Goal: Navigation & Orientation: Find specific page/section

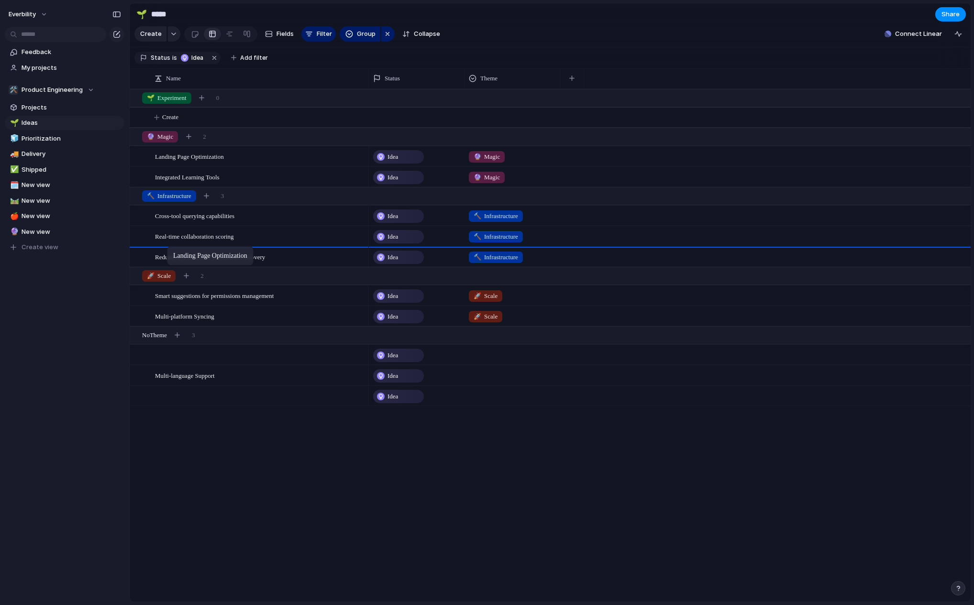
drag, startPoint x: 167, startPoint y: 164, endPoint x: 172, endPoint y: 248, distance: 84.8
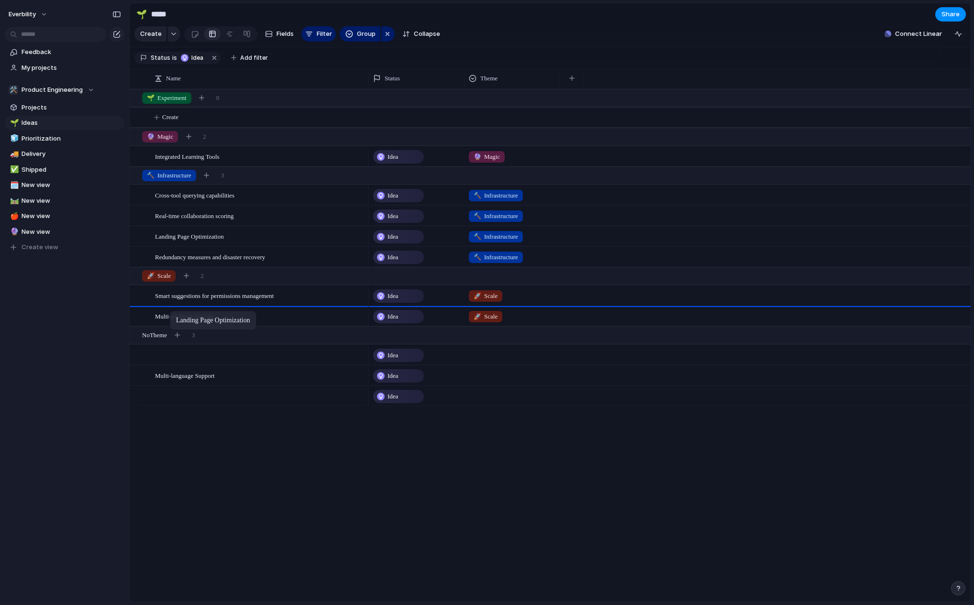
drag, startPoint x: 175, startPoint y: 242, endPoint x: 175, endPoint y: 313, distance: 70.3
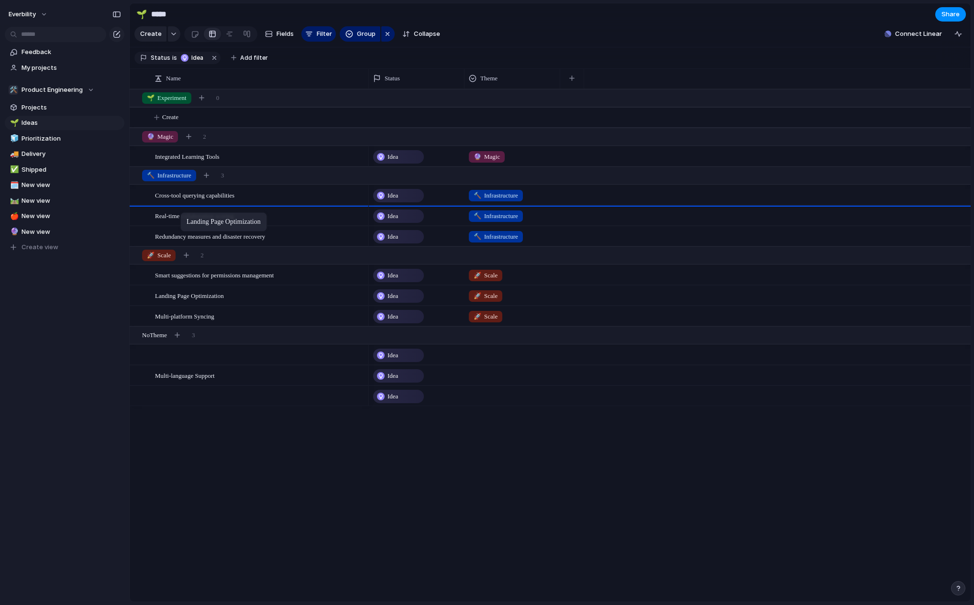
drag, startPoint x: 176, startPoint y: 307, endPoint x: 185, endPoint y: 214, distance: 92.8
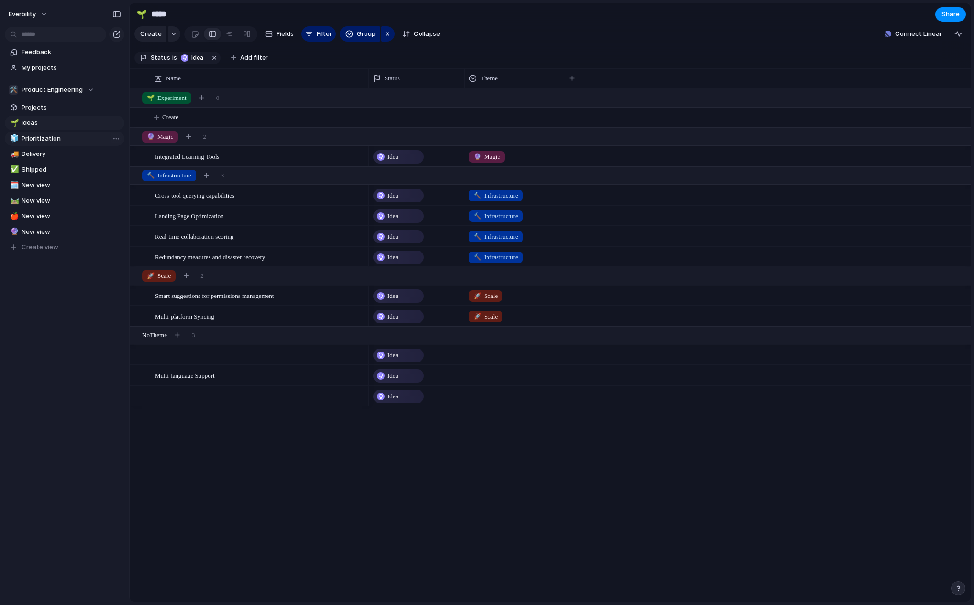
click at [87, 91] on div "🛠️ Product Engineering" at bounding box center [52, 90] width 86 height 10
click at [85, 87] on div "🛠️ Product Engineering" at bounding box center [52, 90] width 86 height 10
click at [51, 141] on span "Product Engineering" at bounding box center [60, 145] width 61 height 10
click at [44, 145] on link "🧊 Prioritization" at bounding box center [65, 139] width 120 height 14
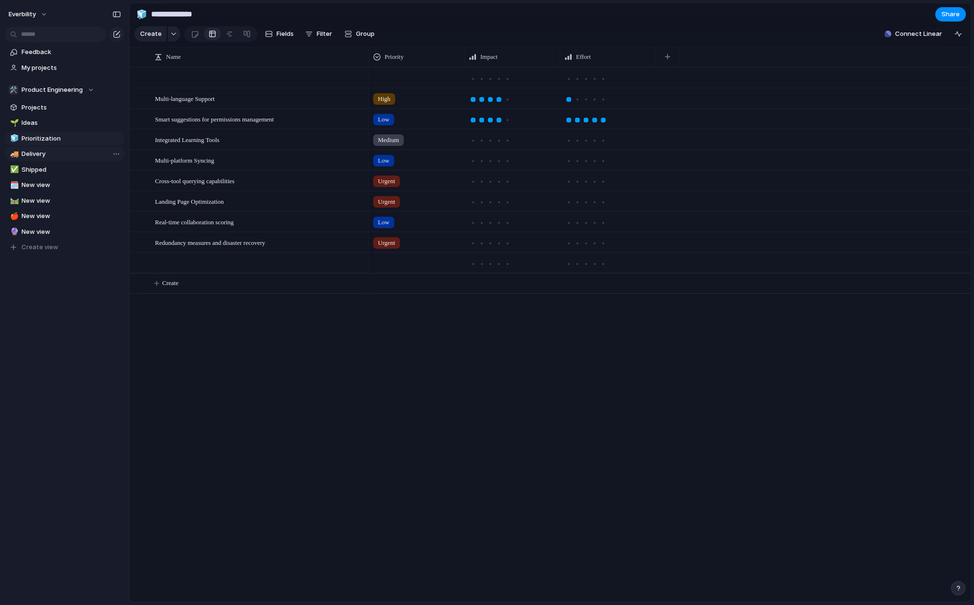
click at [43, 156] on span "Delivery" at bounding box center [71, 154] width 99 height 10
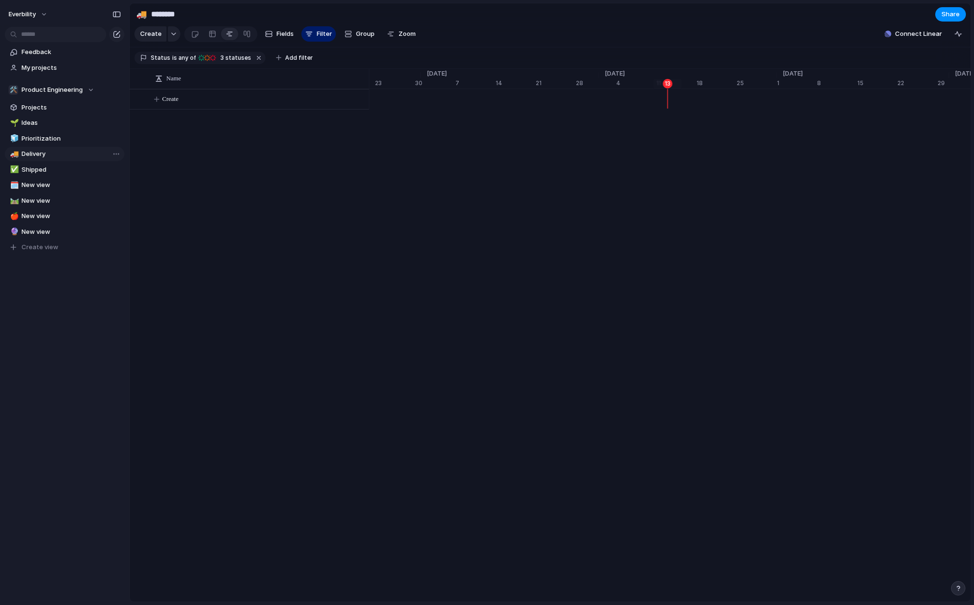
scroll to position [0, 6060]
click at [44, 174] on link "✅ Shipped" at bounding box center [65, 170] width 120 height 14
type input "*******"
click at [44, 195] on link "🛤️ New view" at bounding box center [65, 201] width 120 height 14
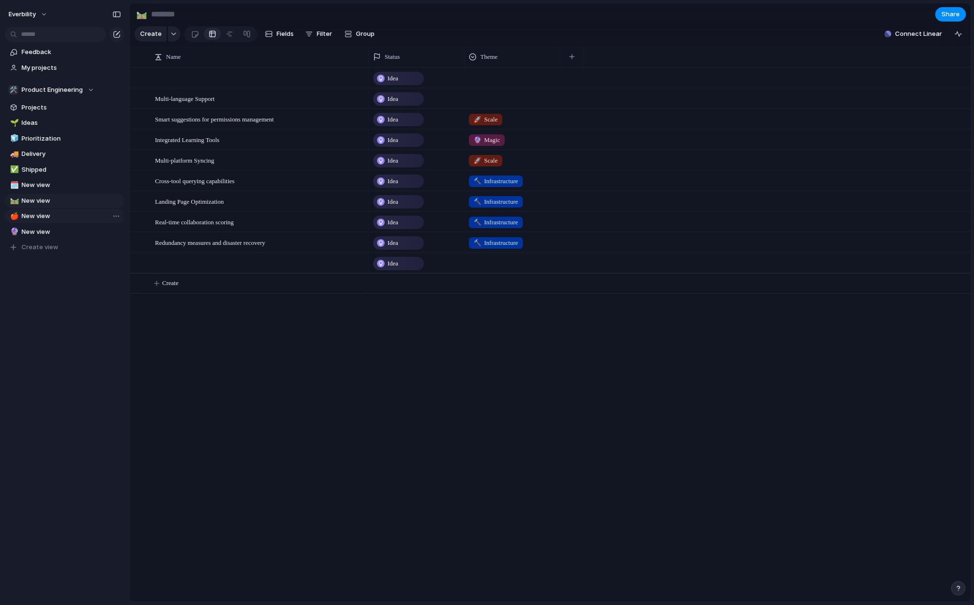
click at [39, 216] on span "New view" at bounding box center [71, 216] width 99 height 10
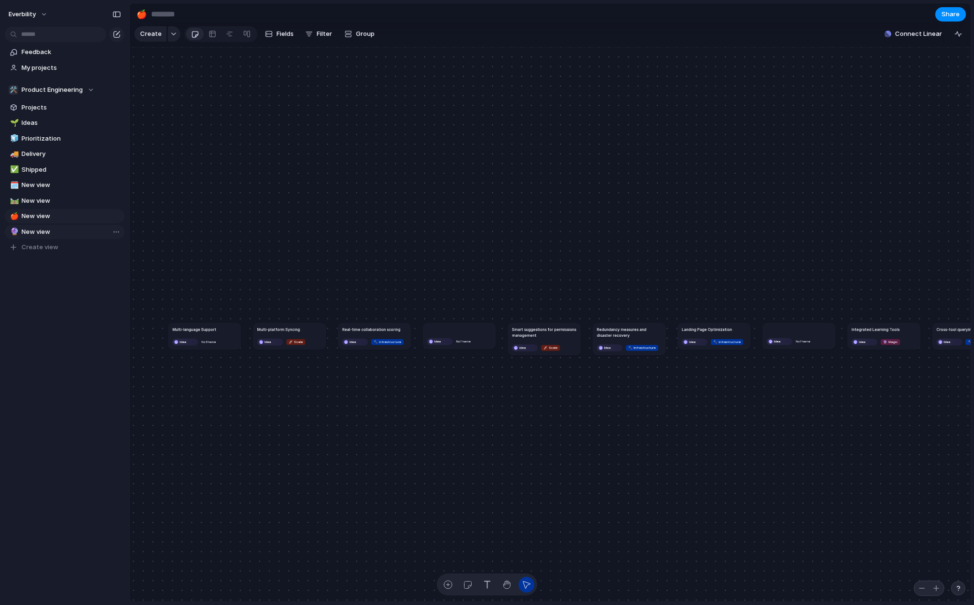
click at [41, 233] on span "New view" at bounding box center [71, 232] width 99 height 10
click at [959, 38] on div "button" at bounding box center [958, 34] width 8 height 8
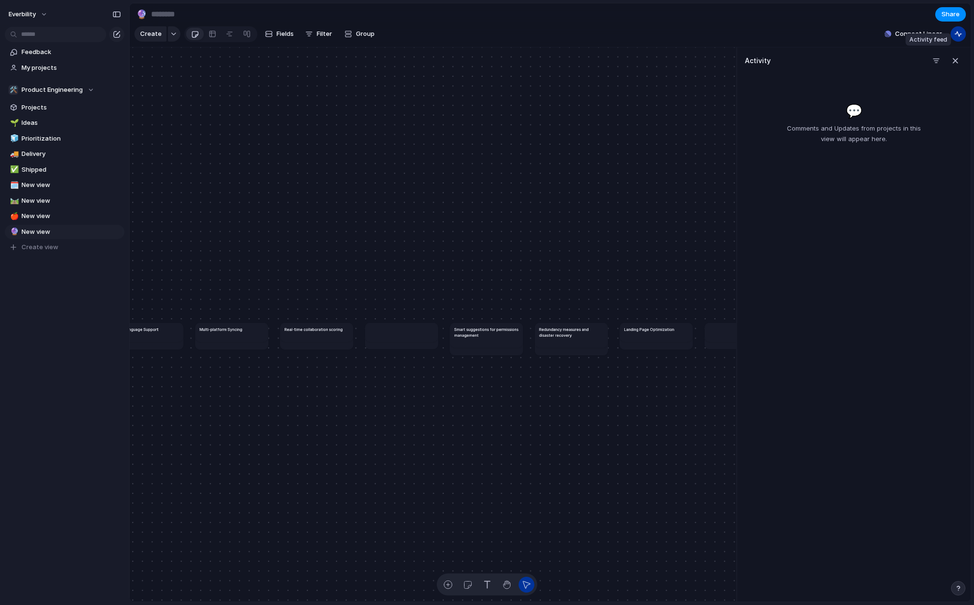
click at [959, 38] on div "button" at bounding box center [958, 34] width 8 height 8
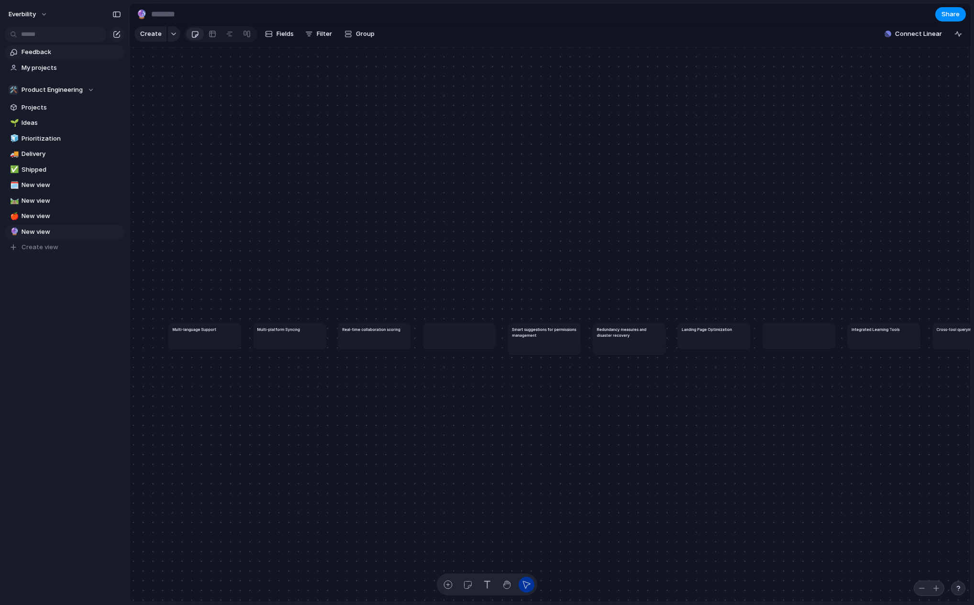
click at [40, 59] on link "Feedback" at bounding box center [65, 52] width 120 height 14
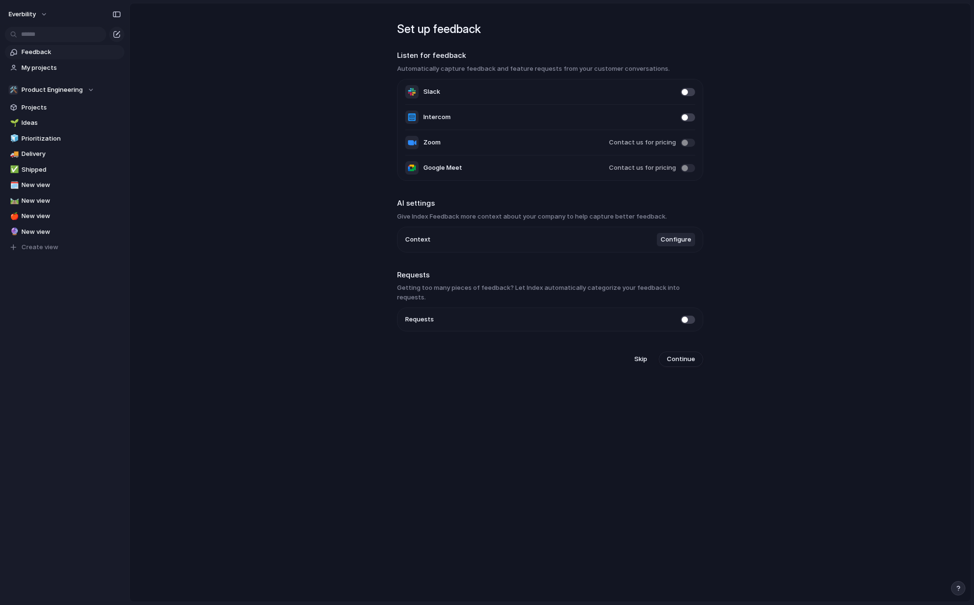
click at [655, 168] on span "Contact us for pricing" at bounding box center [642, 168] width 67 height 10
click at [669, 244] on span "Configure" at bounding box center [675, 240] width 31 height 10
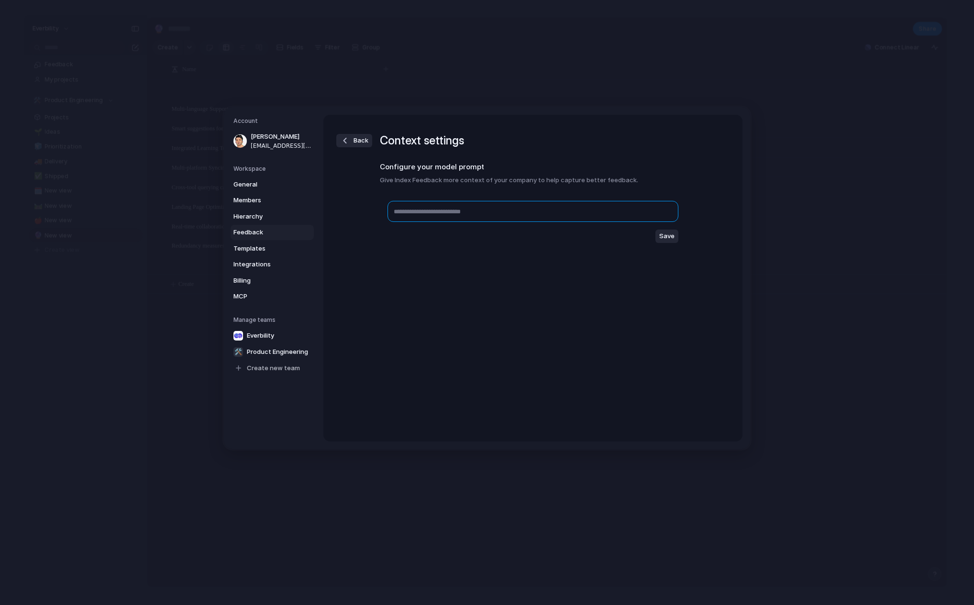
click at [582, 220] on textarea at bounding box center [532, 211] width 291 height 21
click at [264, 298] on span "MCP" at bounding box center [263, 297] width 61 height 10
click at [576, 259] on link "here" at bounding box center [583, 257] width 14 height 8
click at [264, 281] on span "Billing" at bounding box center [263, 281] width 61 height 10
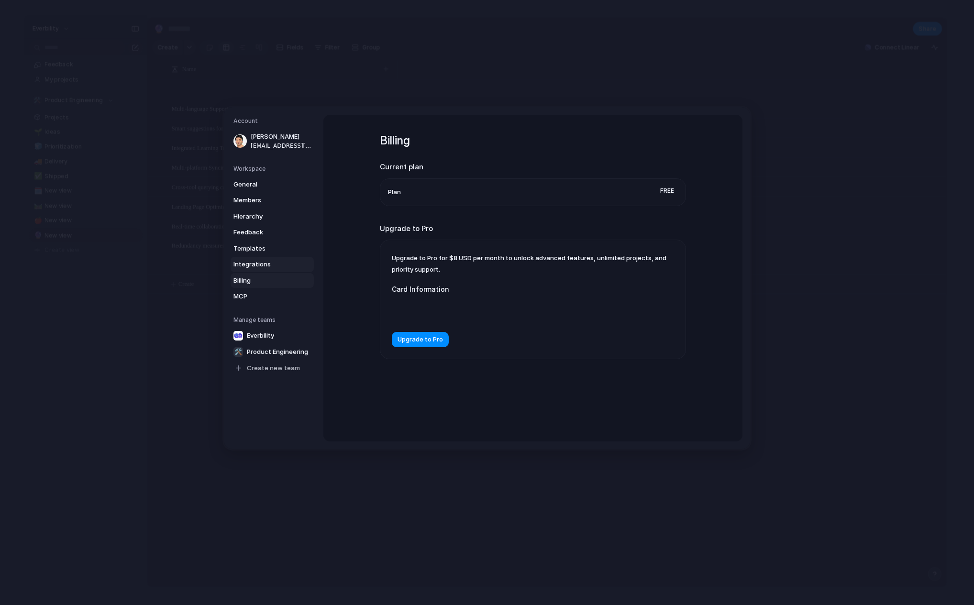
click at [271, 264] on span "Integrations" at bounding box center [263, 265] width 61 height 10
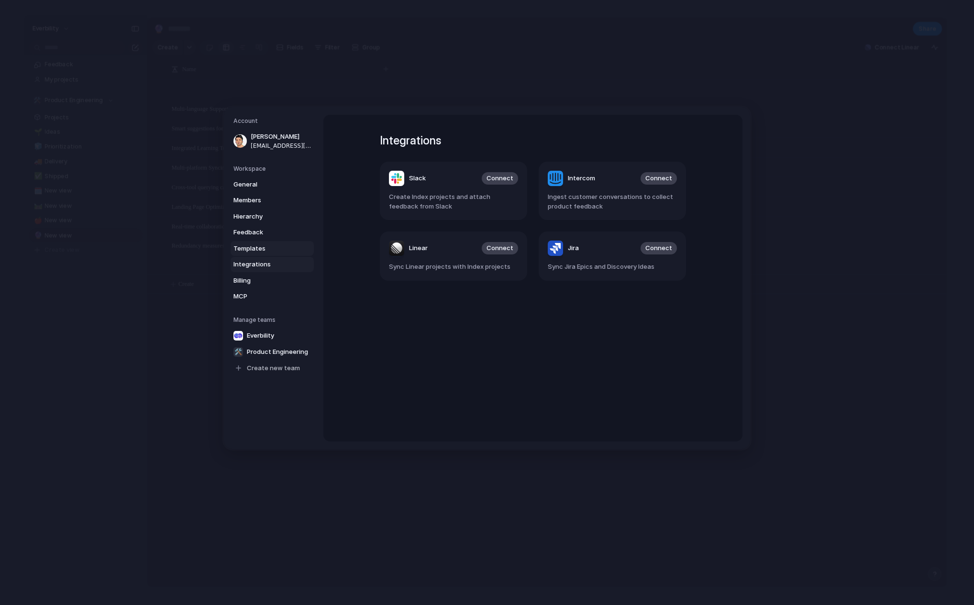
click at [279, 248] on span "Templates" at bounding box center [263, 249] width 61 height 10
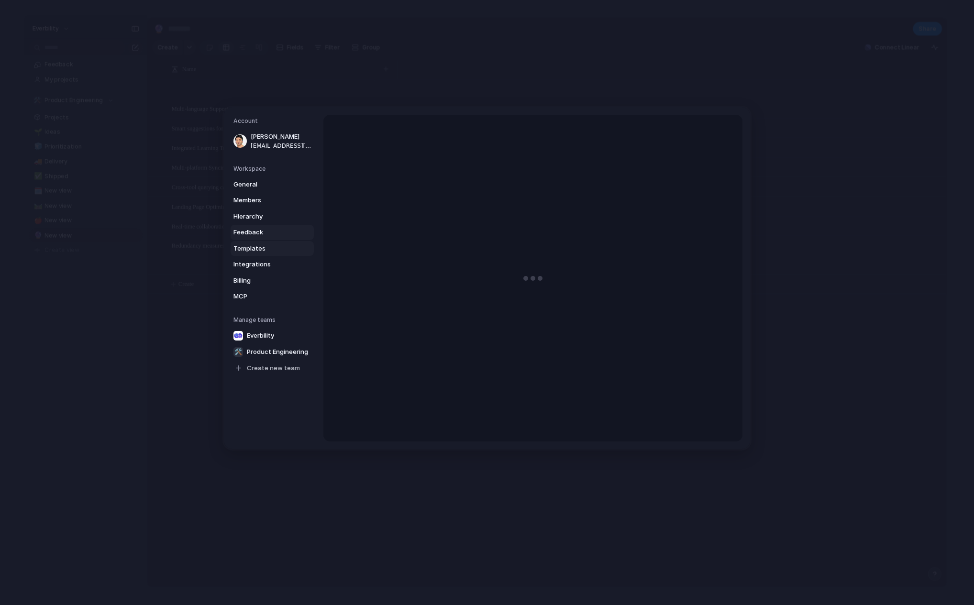
click at [278, 232] on span "Feedback" at bounding box center [263, 233] width 61 height 10
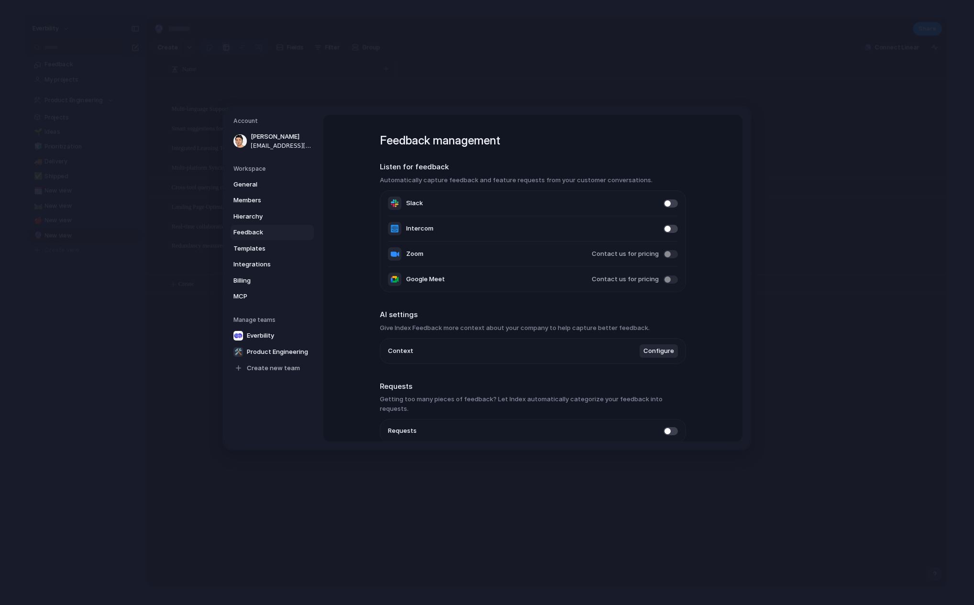
click at [278, 232] on span "Feedback" at bounding box center [263, 233] width 61 height 10
click at [276, 236] on span "Feedback" at bounding box center [263, 233] width 61 height 10
click at [273, 205] on link "Members" at bounding box center [272, 200] width 83 height 15
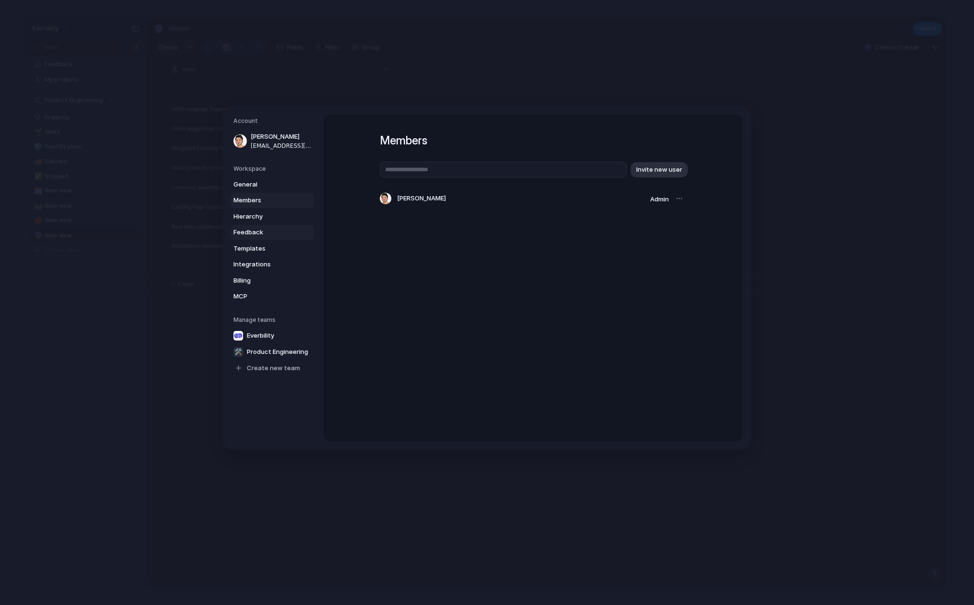
click at [268, 228] on span "Feedback" at bounding box center [263, 233] width 61 height 10
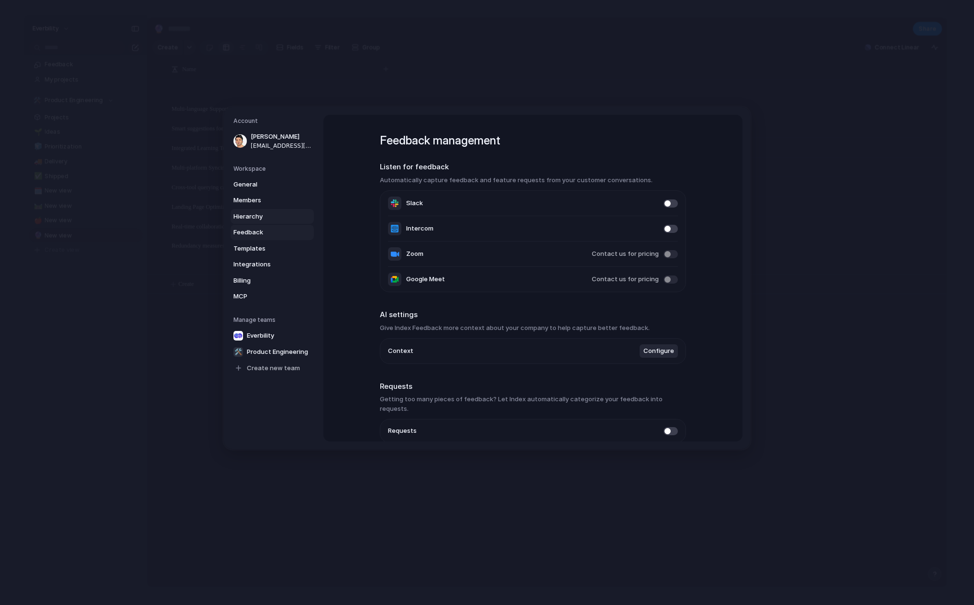
click at [269, 221] on link "Hierarchy" at bounding box center [272, 216] width 83 height 15
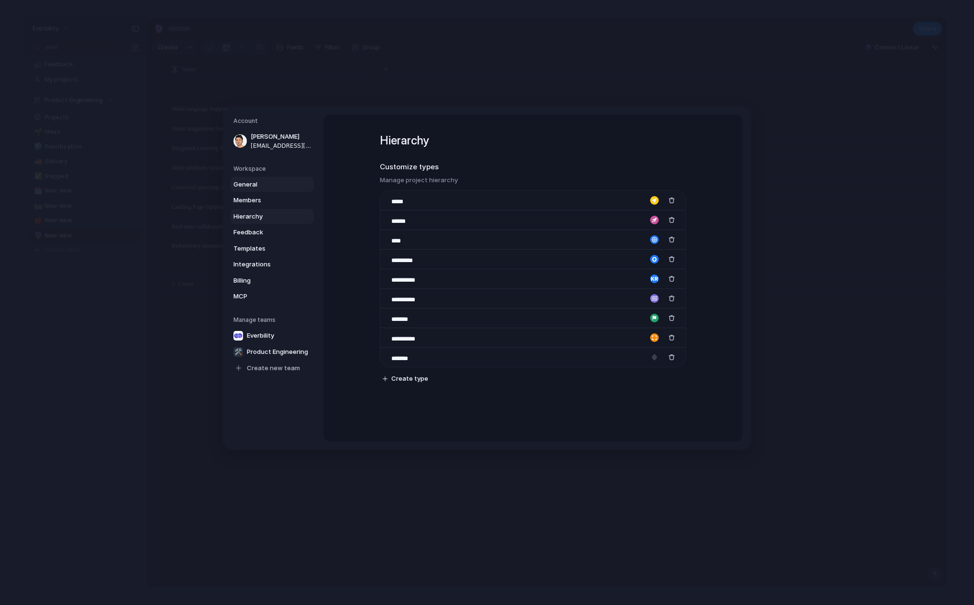
click at [259, 177] on link "General" at bounding box center [272, 184] width 83 height 15
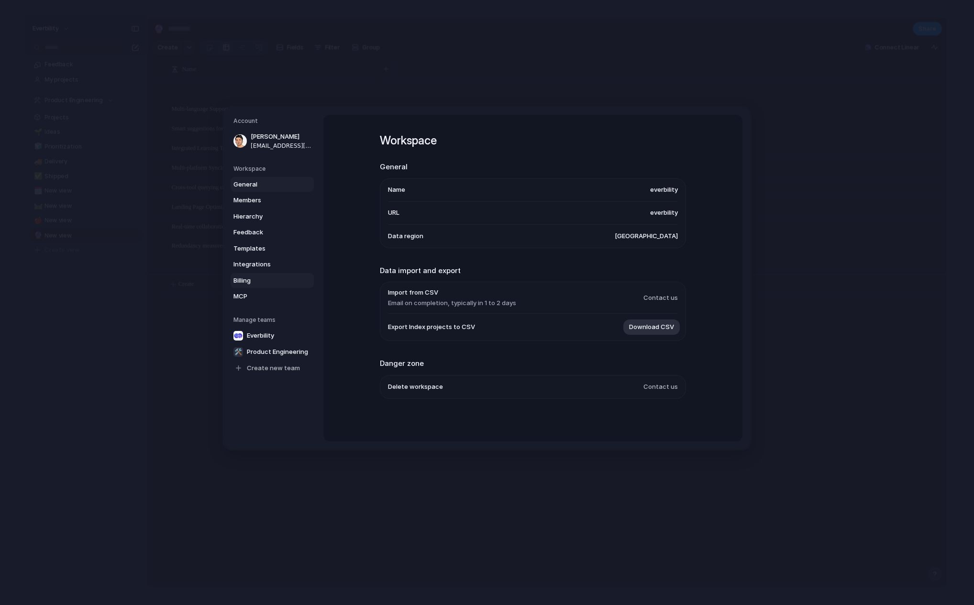
click at [280, 276] on span "Billing" at bounding box center [263, 281] width 61 height 10
